Goal: Task Accomplishment & Management: Use online tool/utility

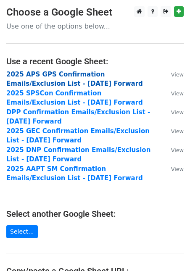
click at [76, 76] on strong "2025 APS GPS Confirmation Emails/Exclusion List - [DATE] Forward" at bounding box center [74, 79] width 136 height 17
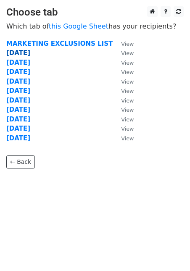
click at [18, 52] on strong "[DATE]" at bounding box center [18, 53] width 24 height 8
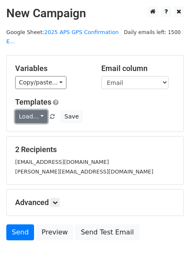
click at [39, 110] on link "Load..." at bounding box center [31, 116] width 32 height 13
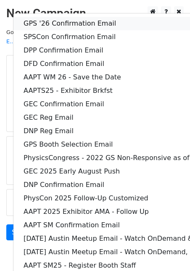
click at [62, 17] on link "GPS '26 Confirmation Email" at bounding box center [175, 23] width 324 height 13
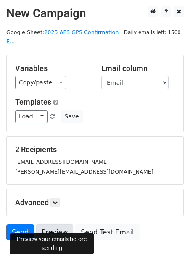
click at [53, 224] on link "Preview" at bounding box center [54, 232] width 37 height 16
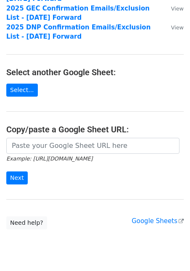
scroll to position [123, 0]
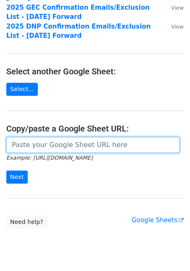
click at [48, 146] on input "url" at bounding box center [92, 145] width 173 height 16
paste input "[URL][DOMAIN_NAME]"
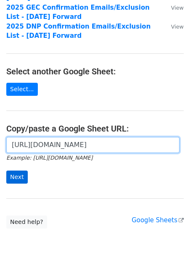
type input "[URL][DOMAIN_NAME]"
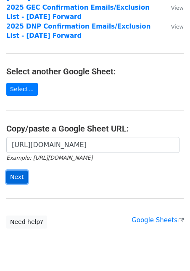
click at [17, 176] on input "Next" at bounding box center [16, 176] width 21 height 13
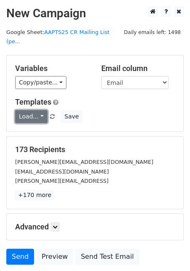
click at [42, 110] on link "Load..." at bounding box center [31, 116] width 32 height 13
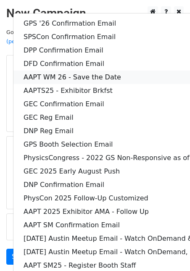
click at [69, 71] on link "AAPT WM 26 - Save the Date" at bounding box center [175, 77] width 324 height 13
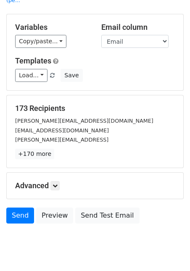
scroll to position [55, 0]
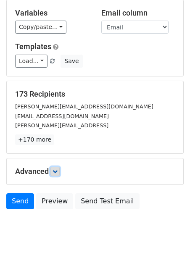
click at [55, 169] on icon at bounding box center [54, 171] width 5 height 5
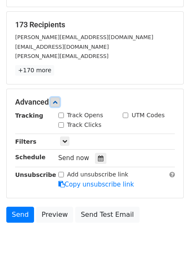
scroll to position [137, 0]
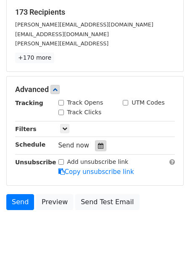
click at [98, 143] on icon at bounding box center [100, 146] width 5 height 6
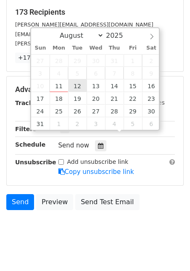
type input "2025-08-12 12:00"
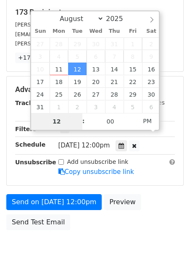
scroll to position [124, 0]
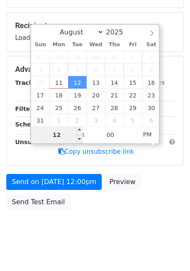
type input "8"
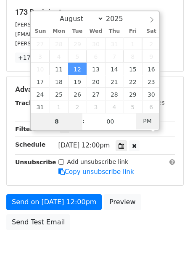
type input "2025-08-12 08:00"
type input "08"
click at [148, 118] on span "PM" at bounding box center [147, 121] width 23 height 17
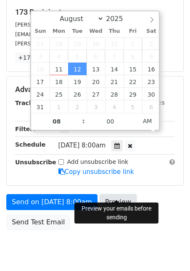
click at [121, 194] on link "Preview" at bounding box center [118, 202] width 37 height 16
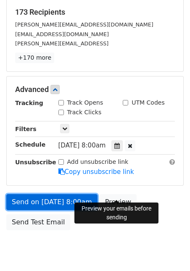
click at [72, 194] on link "Send on Aug 12 at 8:00am" at bounding box center [51, 202] width 91 height 16
